Goal: Information Seeking & Learning: Learn about a topic

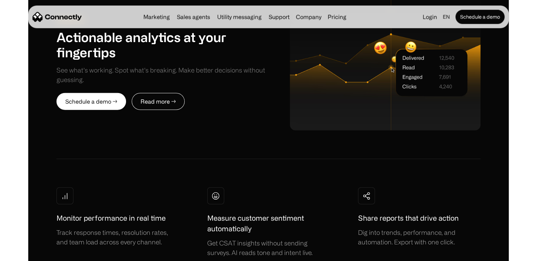
scroll to position [1791, 0]
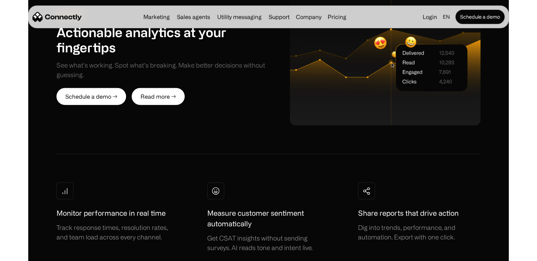
click at [159, 88] on link "Read more →" at bounding box center [158, 96] width 53 height 17
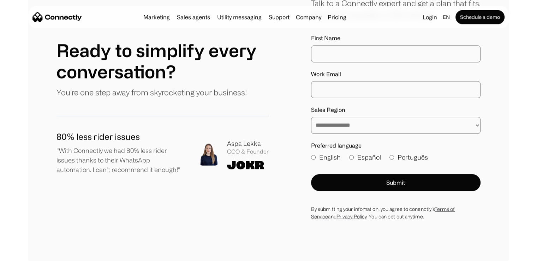
scroll to position [3990, 0]
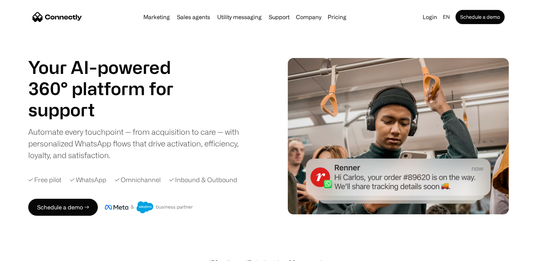
drag, startPoint x: 536, startPoint y: 13, endPoint x: 536, endPoint y: 26, distance: 13.1
click at [536, 26] on section "Marketing Sales agents Utility messaging Support Company About us Careers Conta…" at bounding box center [268, 14] width 537 height 28
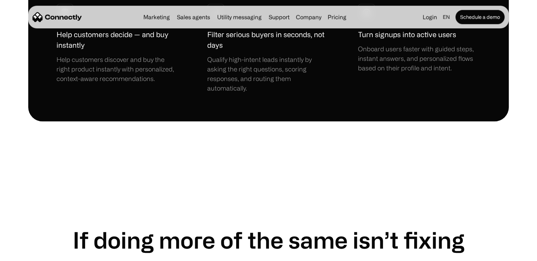
scroll to position [3329, 0]
